Goal: Use online tool/utility

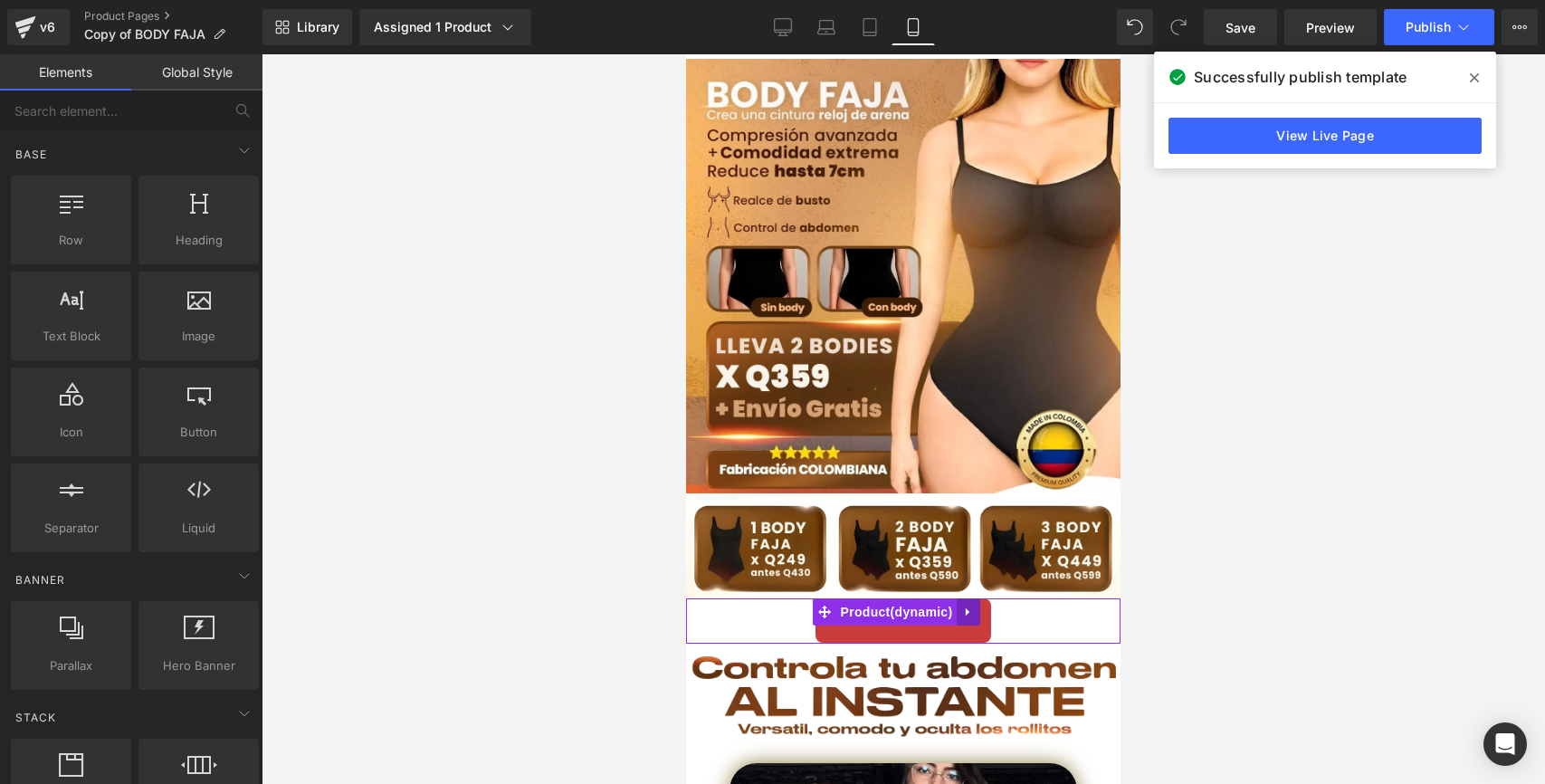
click at [964, 604] on icon at bounding box center [968, 611] width 13 height 14
click at [1000, 604] on icon at bounding box center [1003, 611] width 13 height 14
click at [935, 617] on link "Call To Action" at bounding box center [903, 620] width 176 height 44
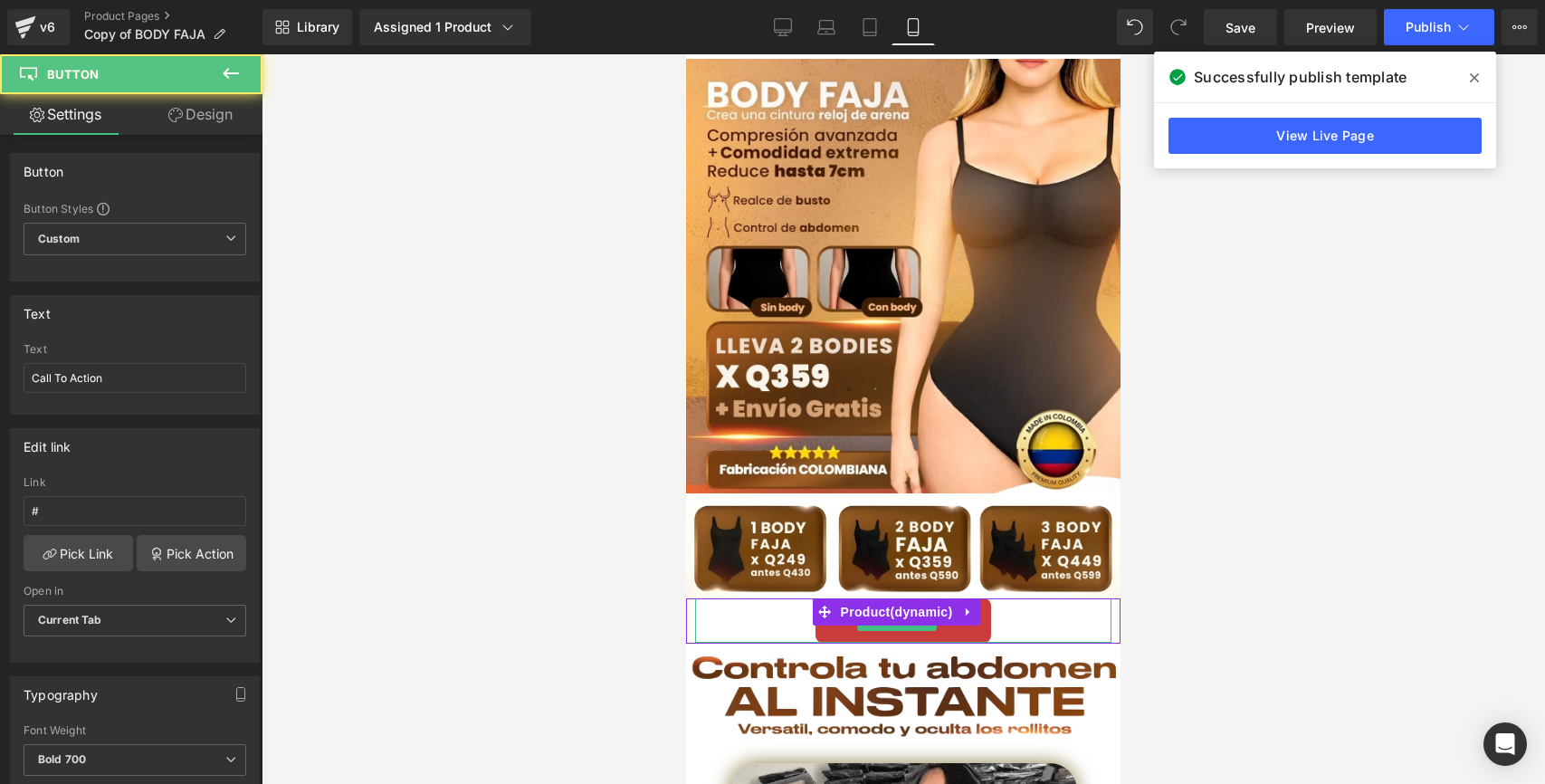
click at [760, 607] on div "Call To Action" at bounding box center [903, 620] width 417 height 44
click at [936, 617] on link "Call To Action" at bounding box center [903, 620] width 176 height 44
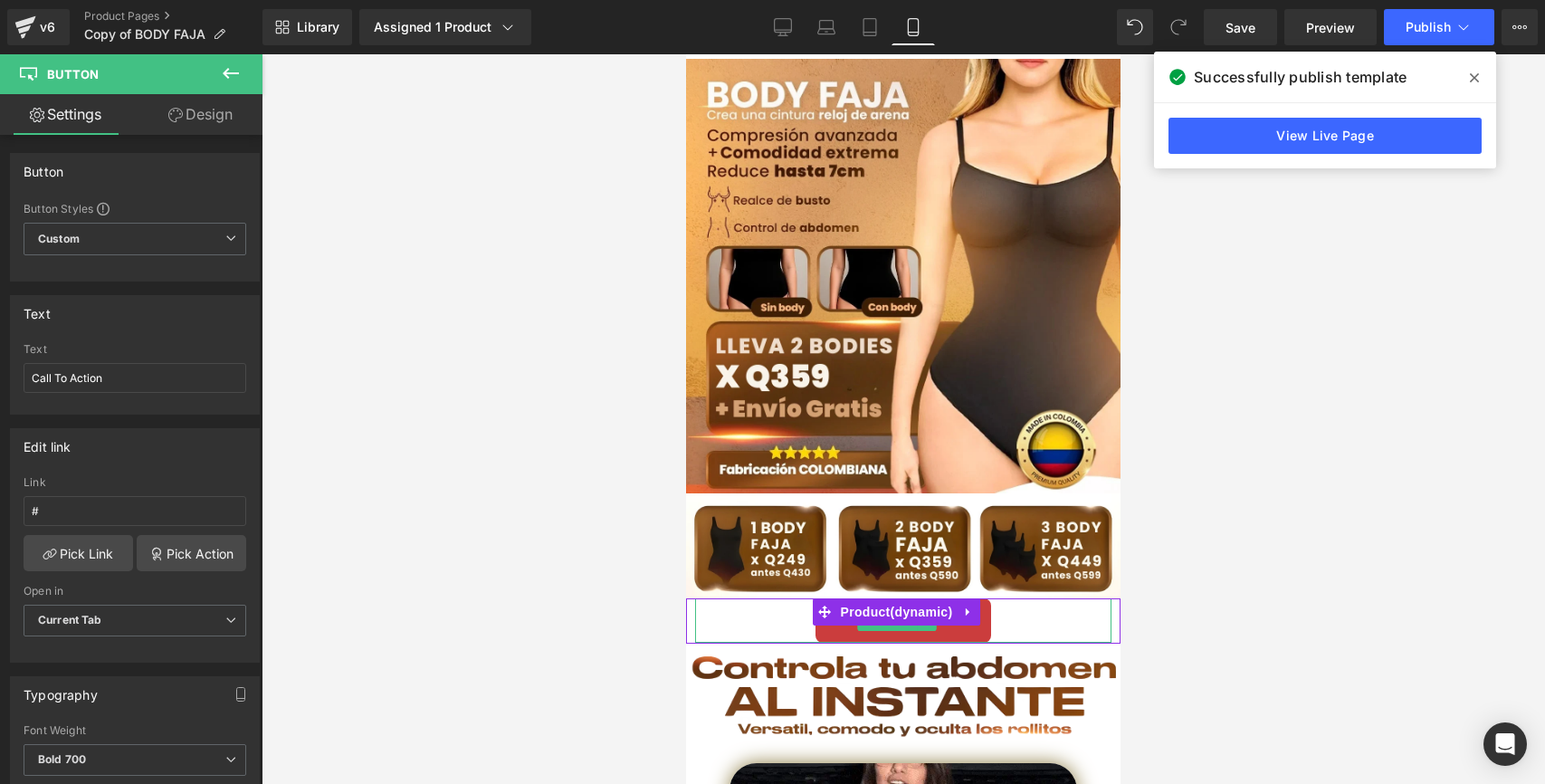
click at [967, 610] on link "Call To Action" at bounding box center [903, 620] width 176 height 44
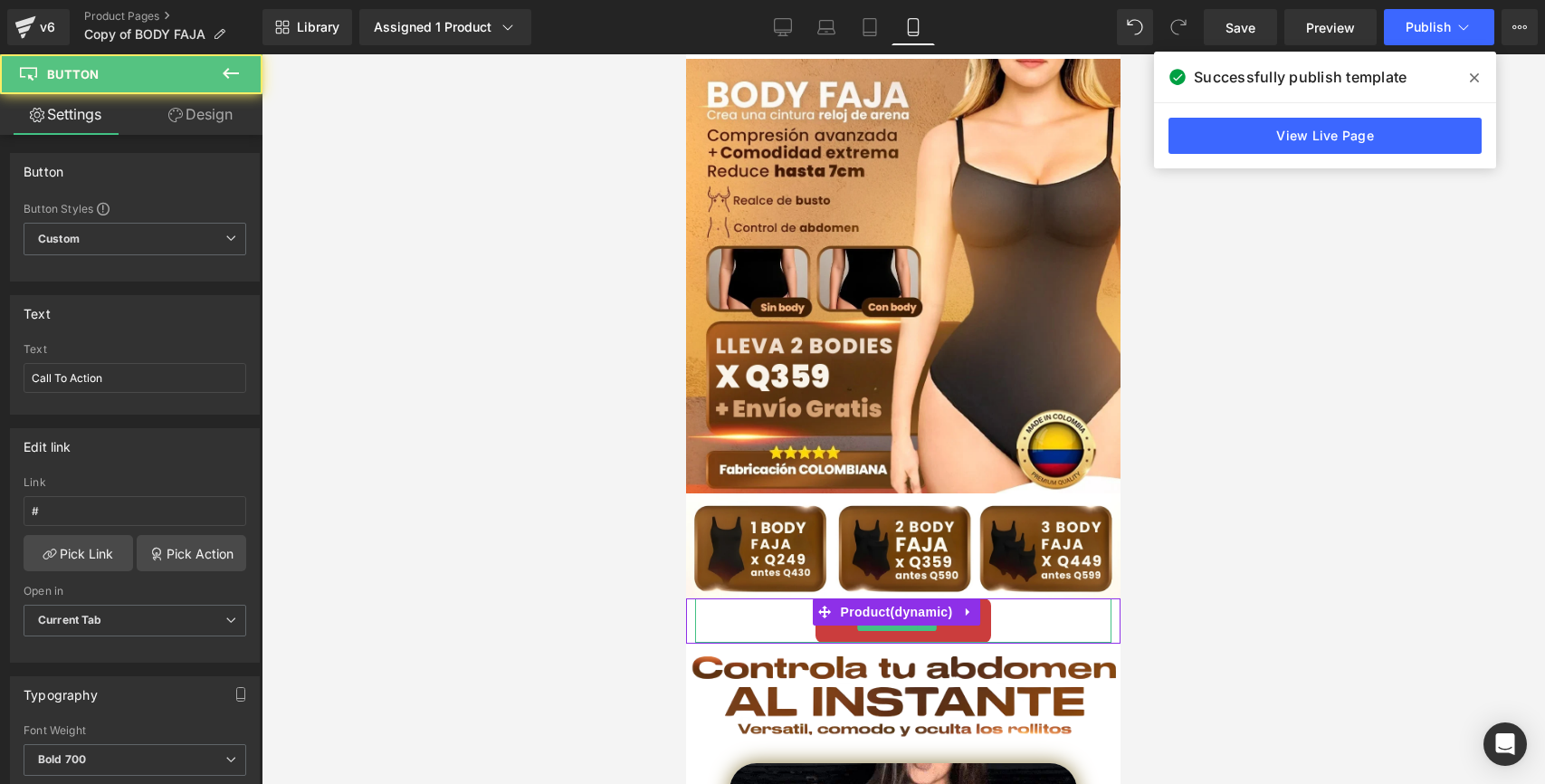
click at [1010, 599] on div "Call To Action" at bounding box center [903, 620] width 417 height 44
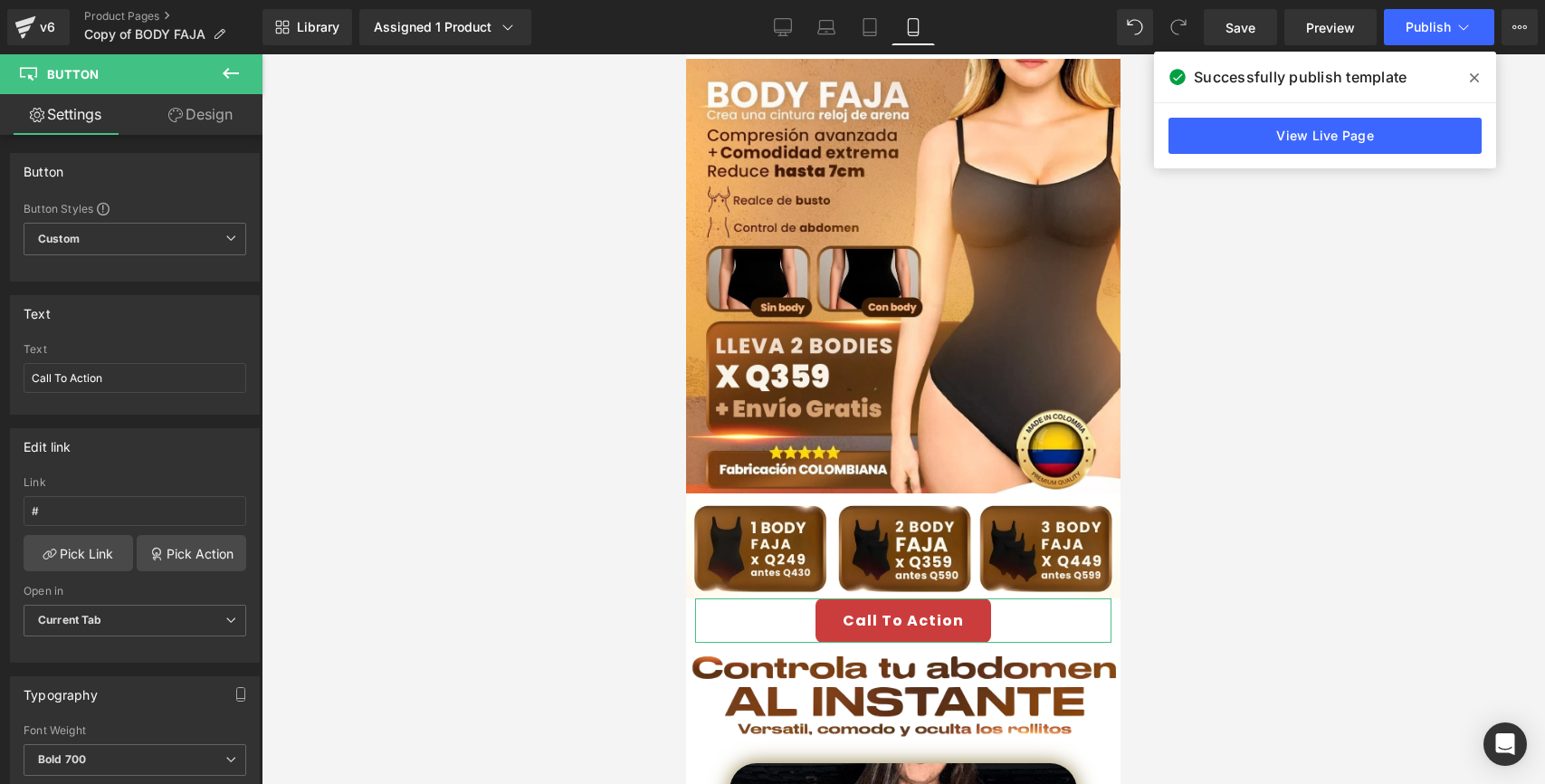
click at [200, 115] on link "Design" at bounding box center [200, 114] width 132 height 40
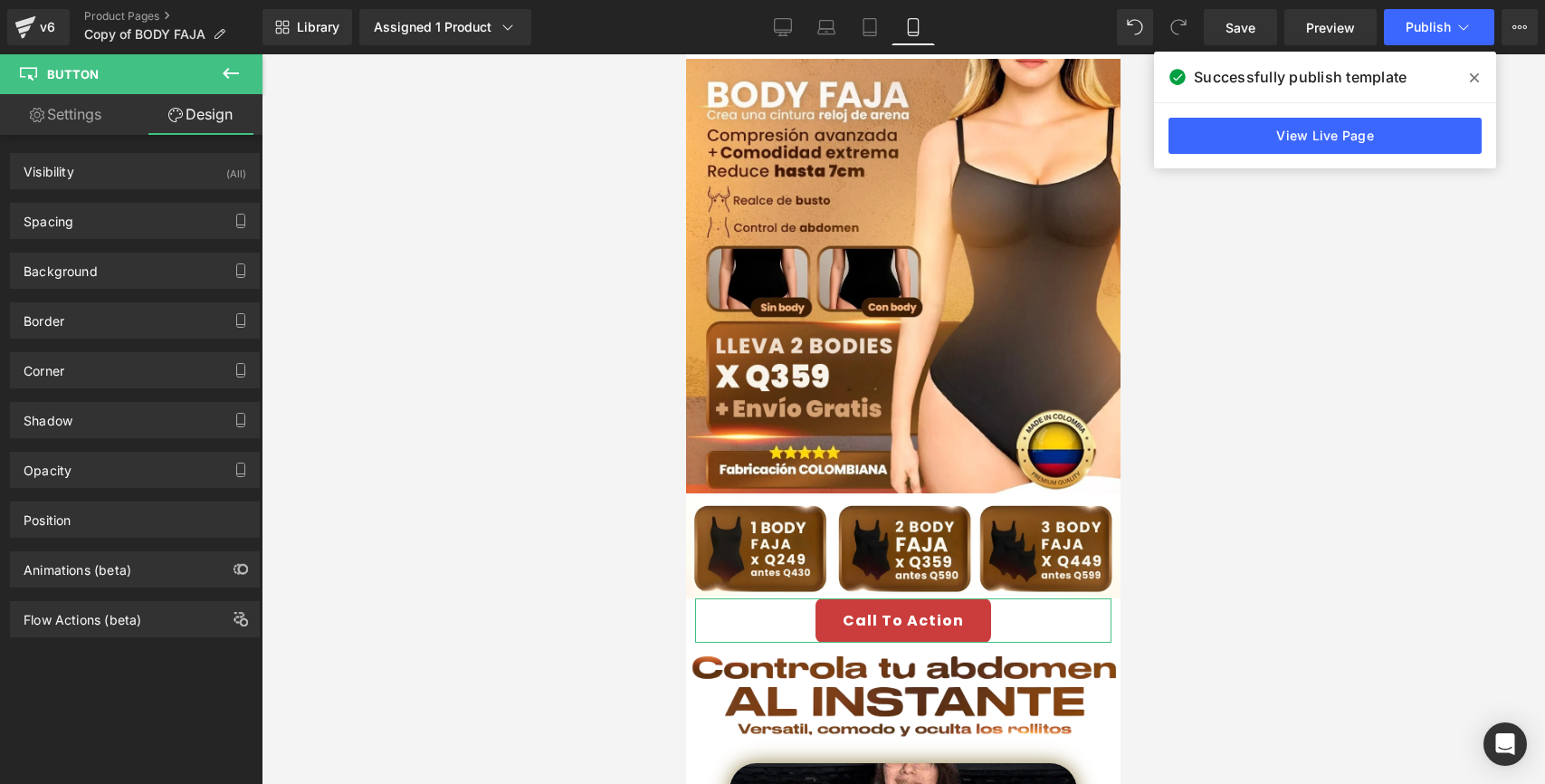
click at [81, 109] on link "Settings" at bounding box center [66, 114] width 132 height 40
type input "100"
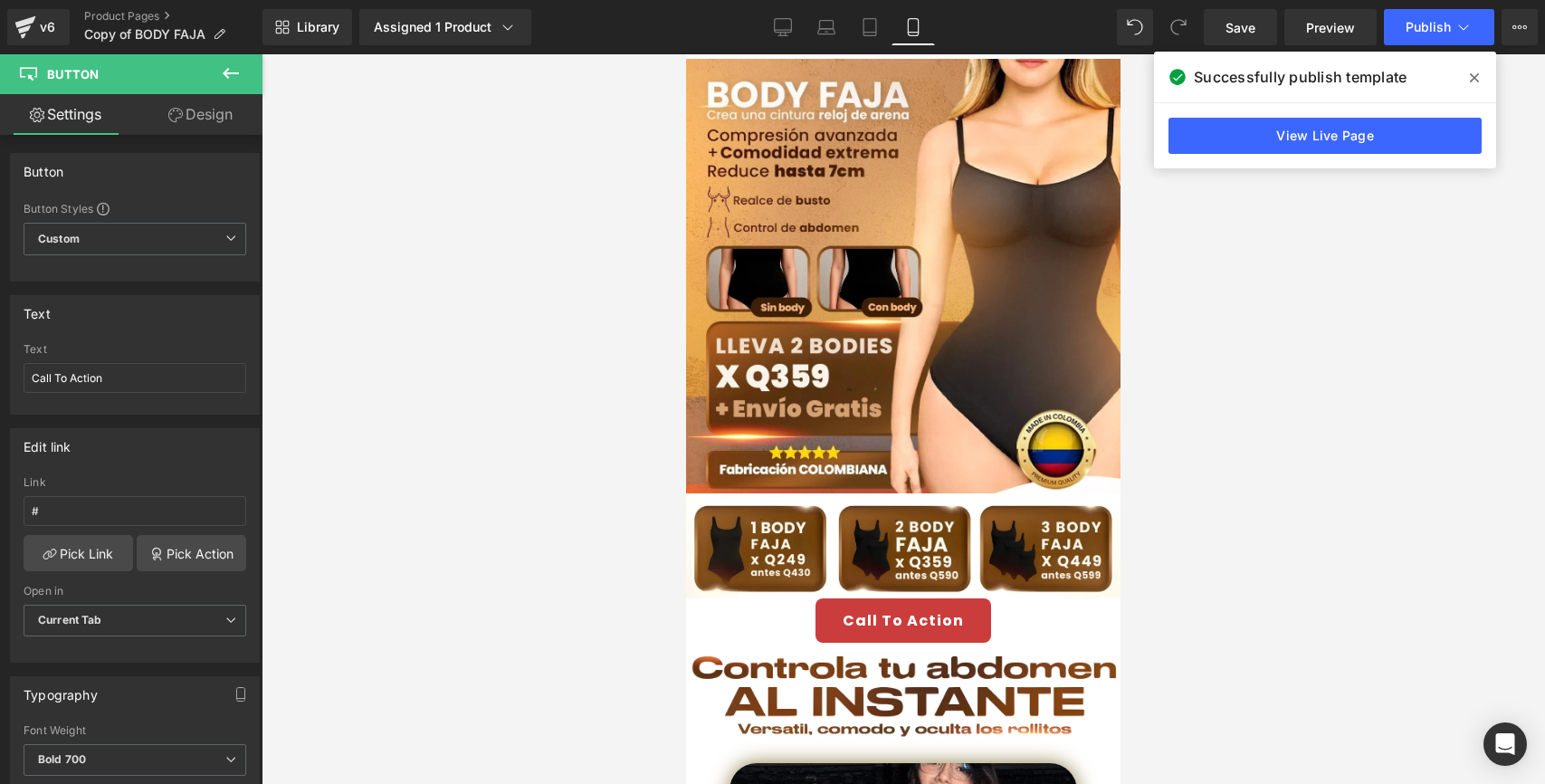
click at [166, 77] on span "Button" at bounding box center [108, 74] width 181 height 40
click at [145, 234] on span "Custom Setup Global Style" at bounding box center [135, 239] width 223 height 32
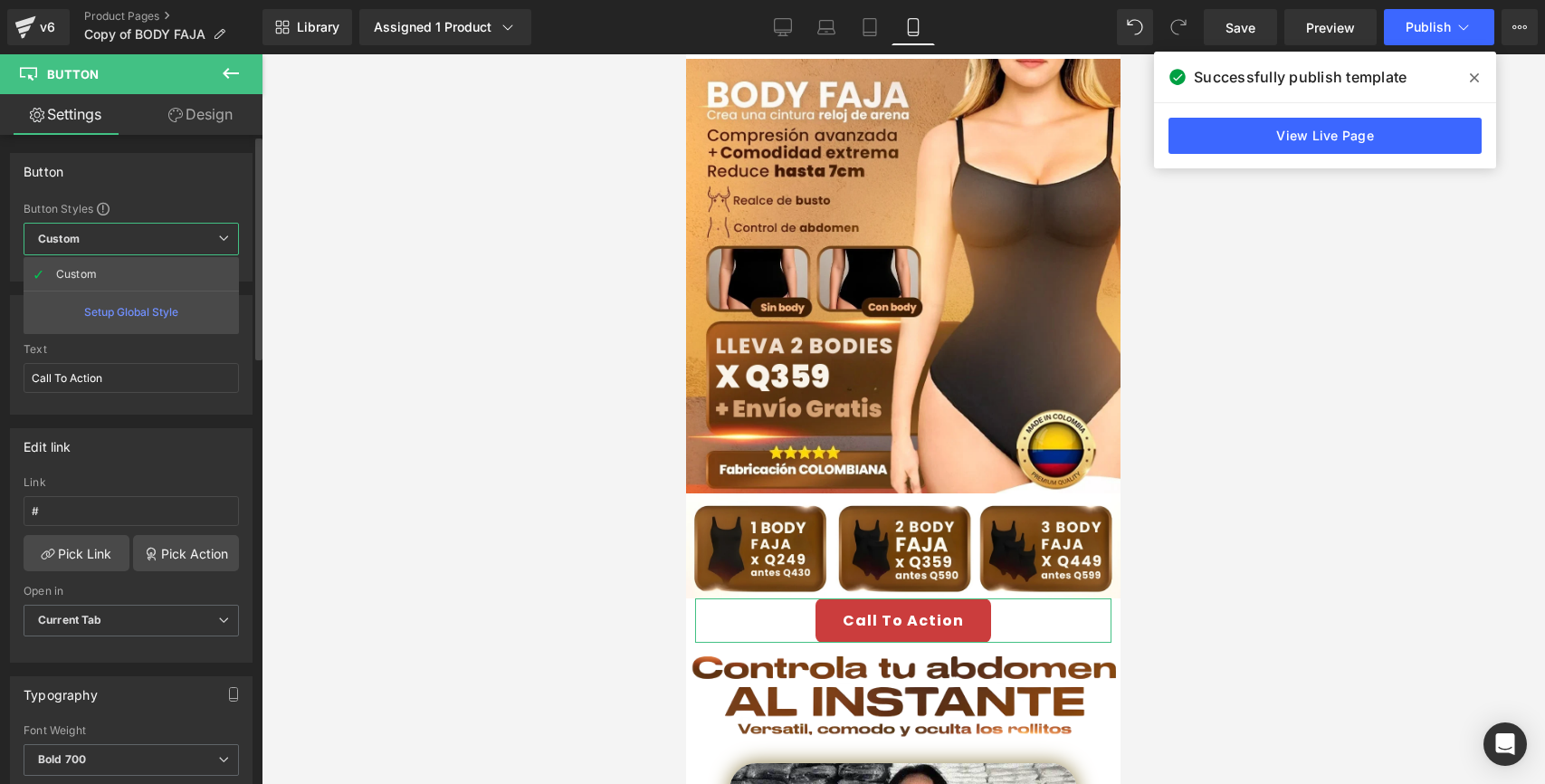
click at [144, 234] on span "Custom Setup Global Style" at bounding box center [131, 239] width 215 height 32
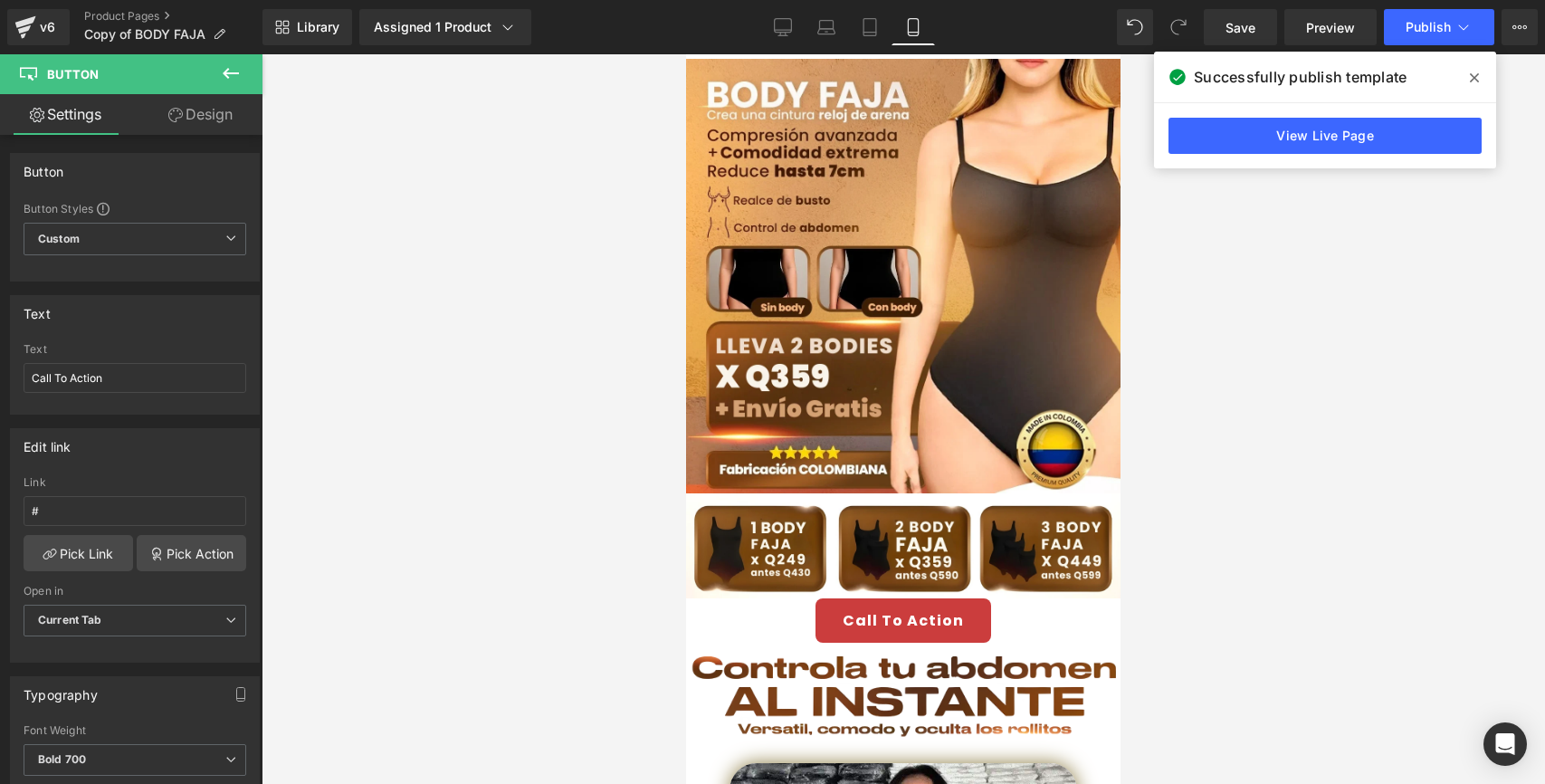
click at [235, 73] on icon at bounding box center [231, 73] width 17 height 11
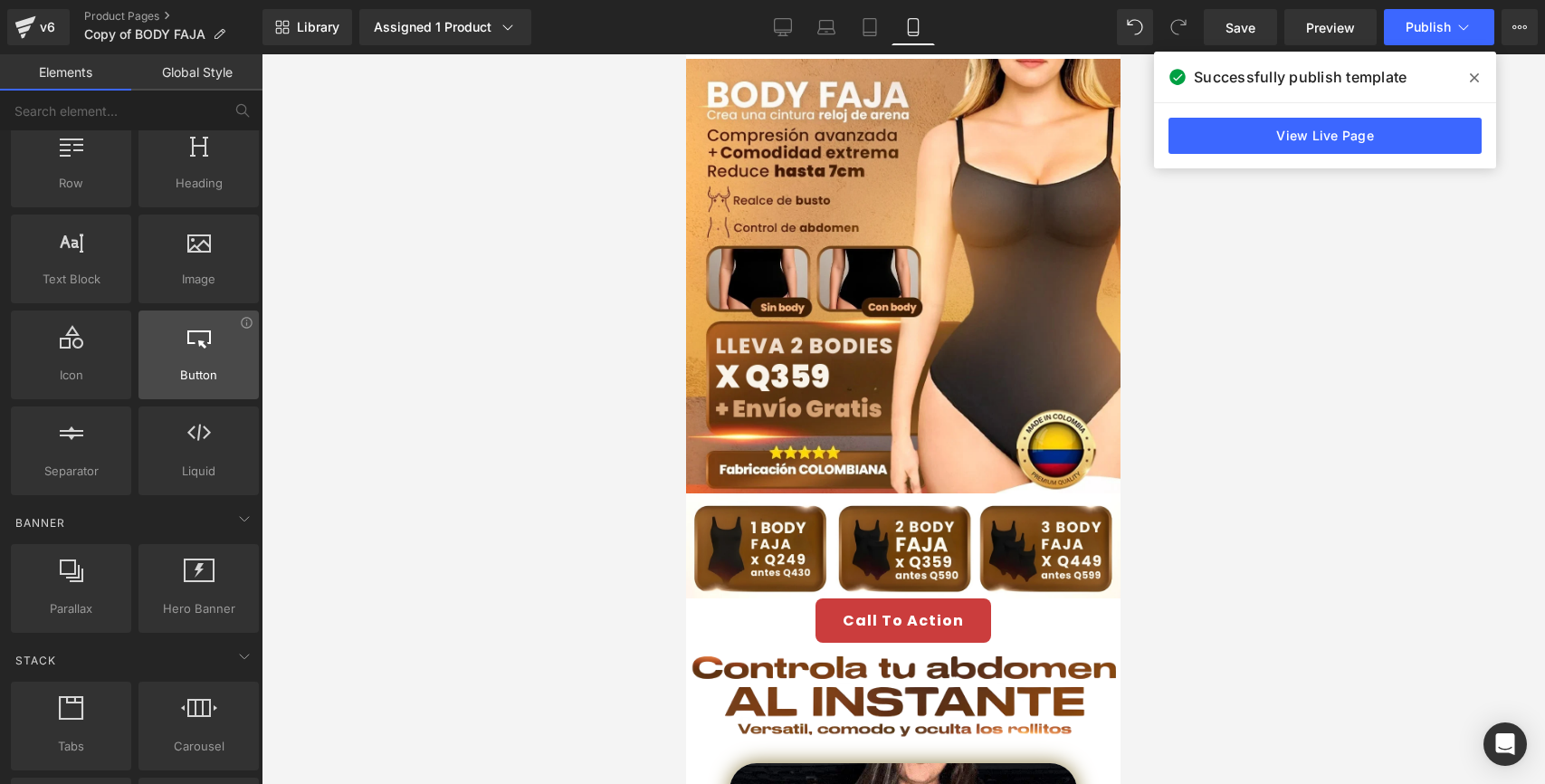
scroll to position [55, 0]
click at [240, 327] on icon at bounding box center [247, 324] width 14 height 14
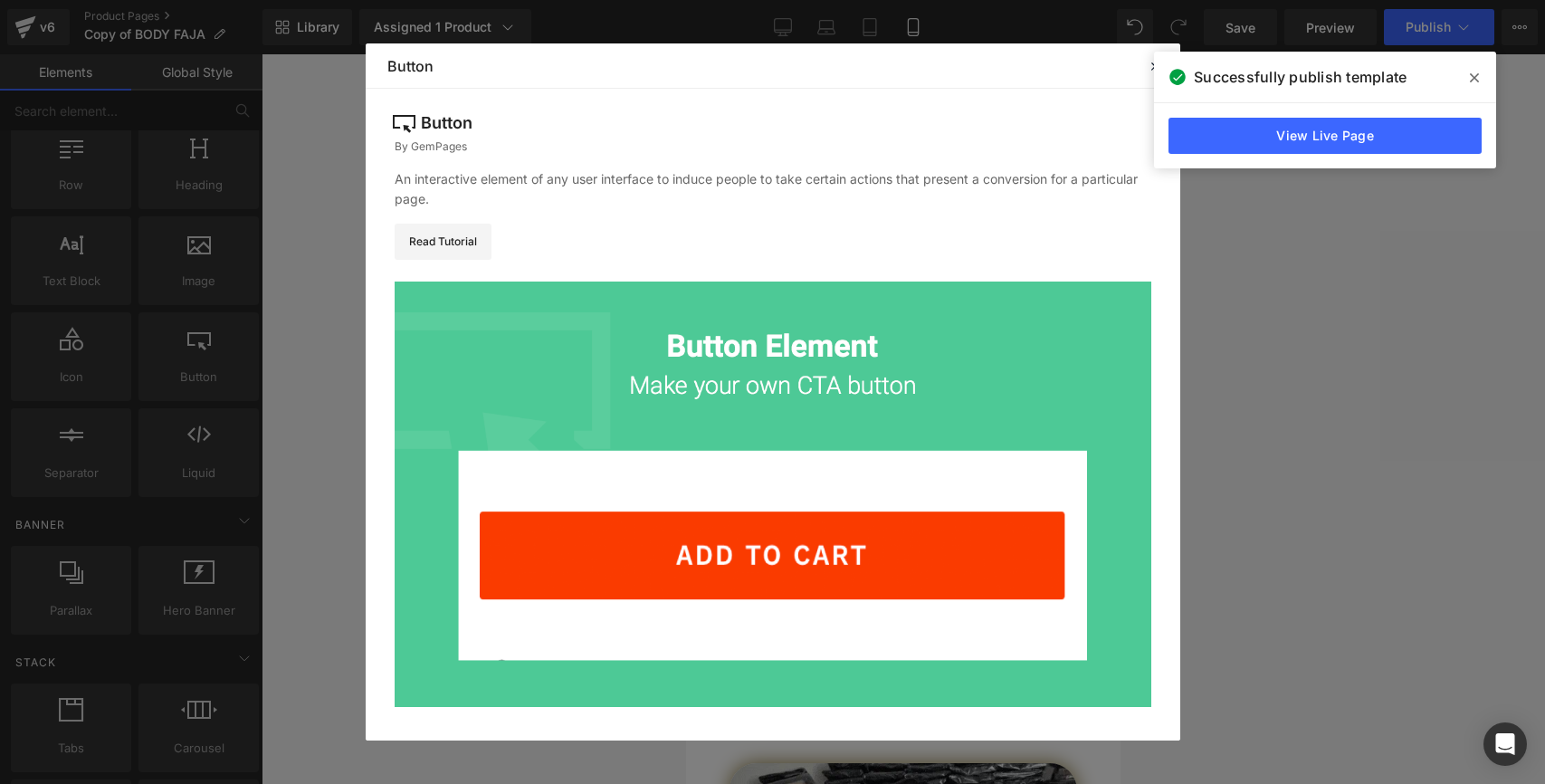
click at [1141, 231] on div "Read Tutorial" at bounding box center [773, 241] width 757 height 36
click at [1475, 75] on icon at bounding box center [1474, 78] width 9 height 15
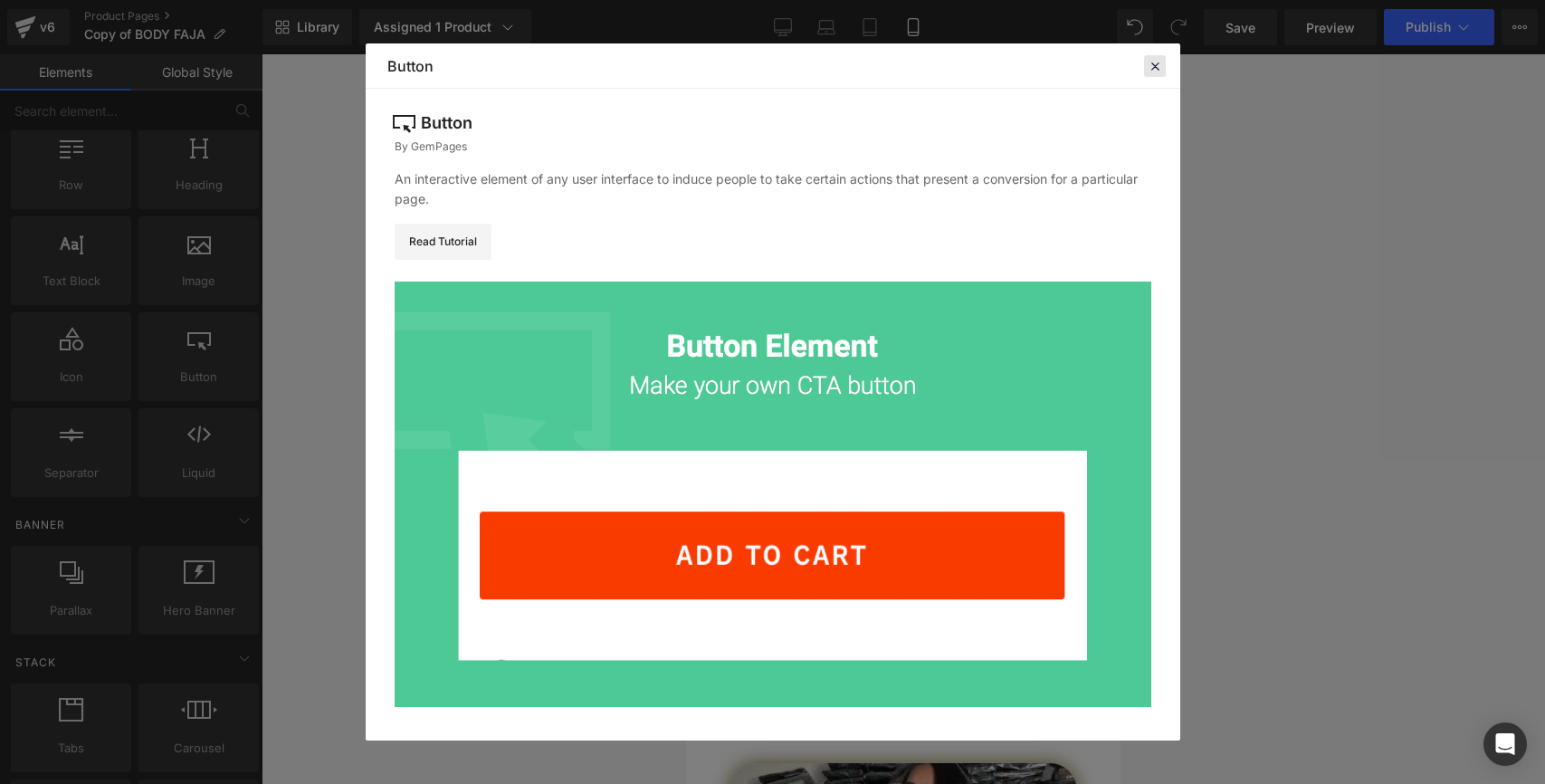
click at [1156, 60] on icon at bounding box center [1155, 66] width 17 height 17
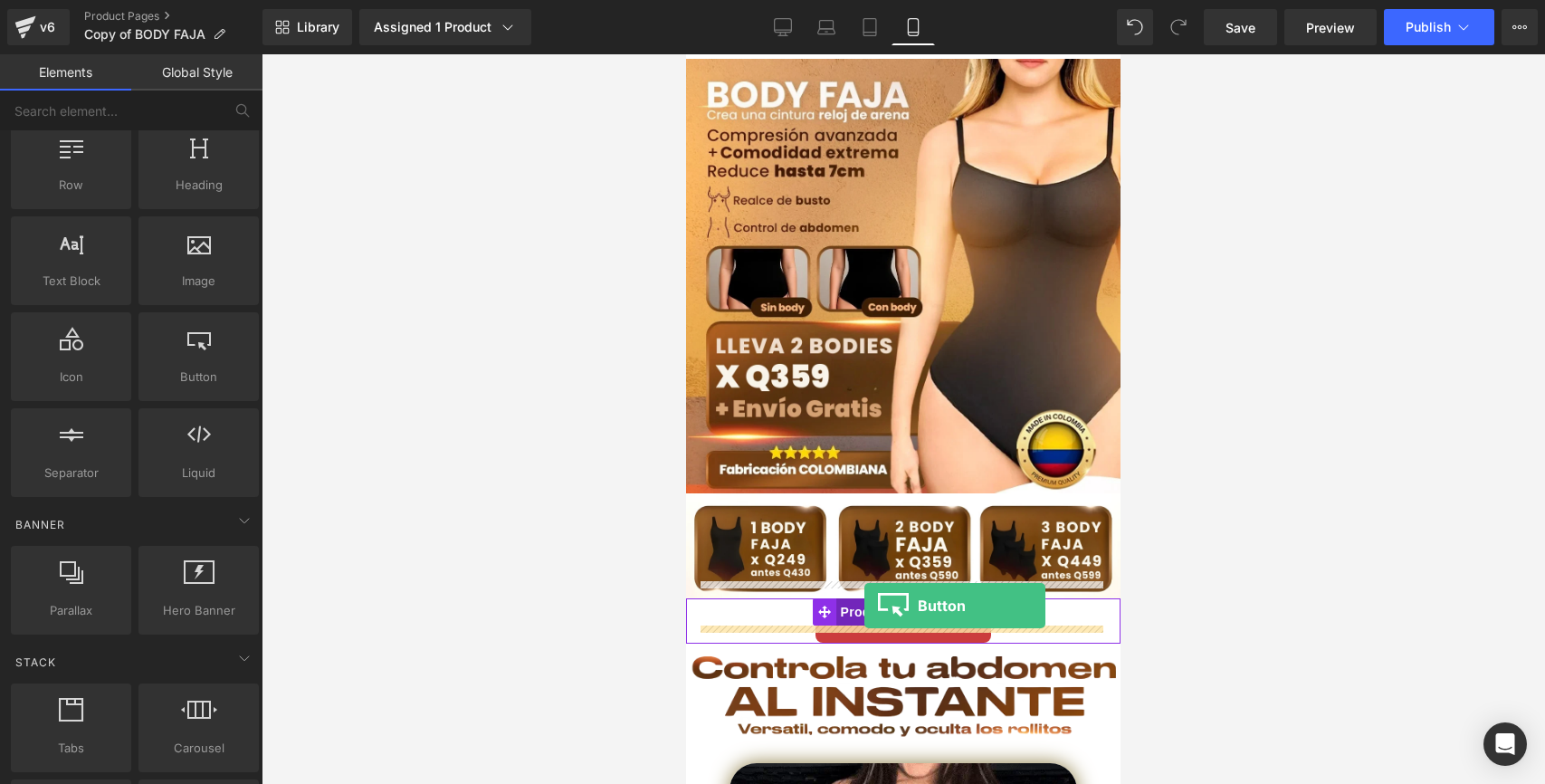
drag, startPoint x: 884, startPoint y: 403, endPoint x: 865, endPoint y: 607, distance: 204.9
